Goal: Information Seeking & Learning: Learn about a topic

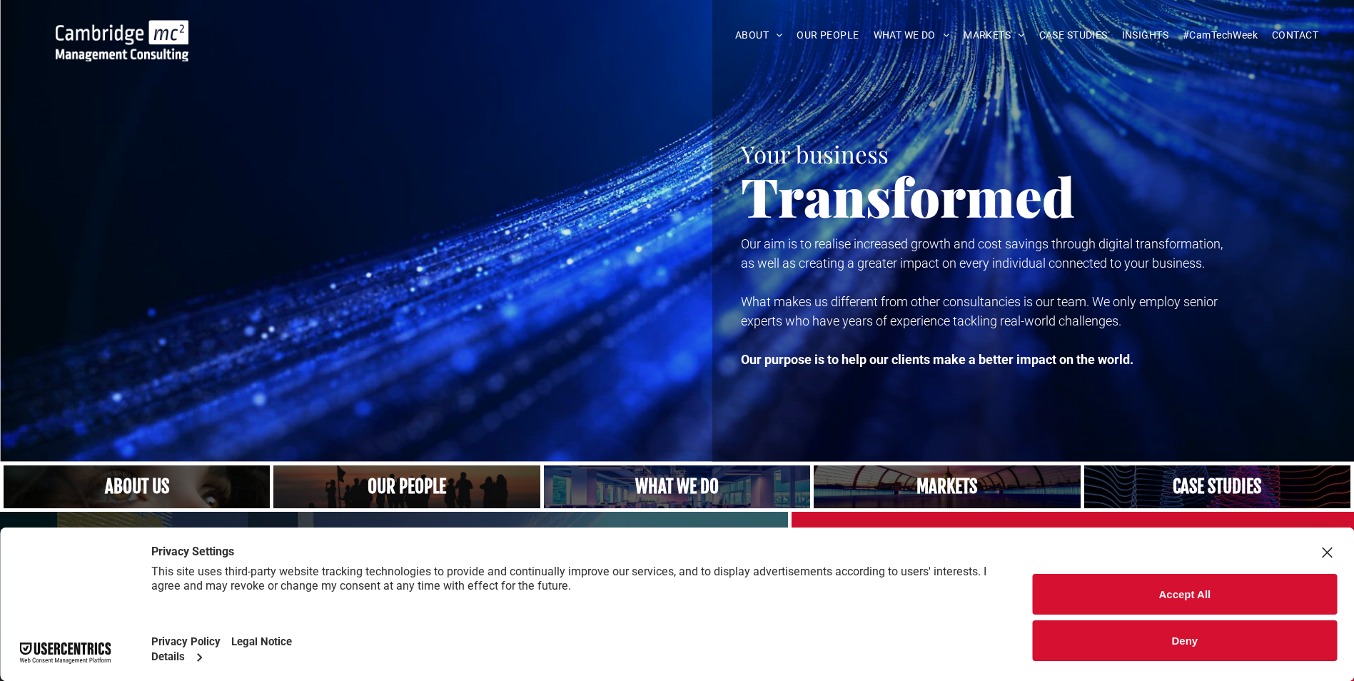
click at [1325, 548] on div "Close Layer" at bounding box center [1327, 553] width 20 height 20
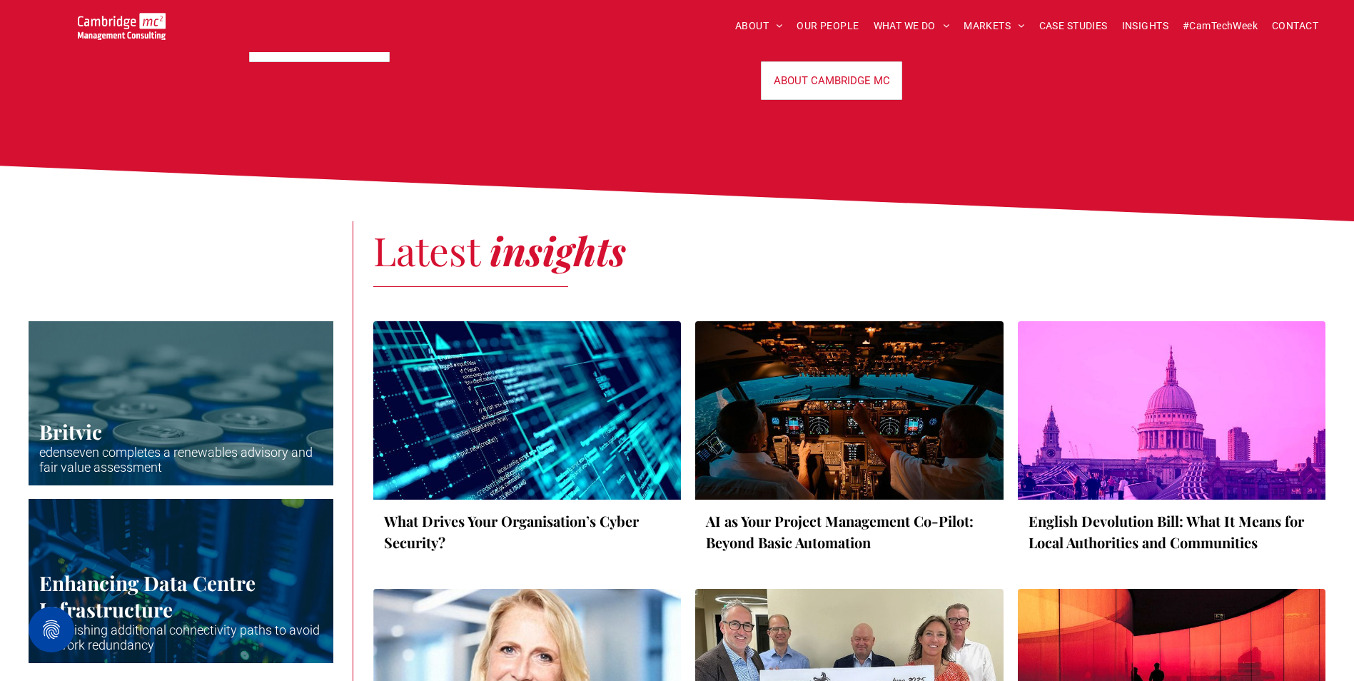
scroll to position [2142, 0]
